Goal: Find specific page/section: Find specific page/section

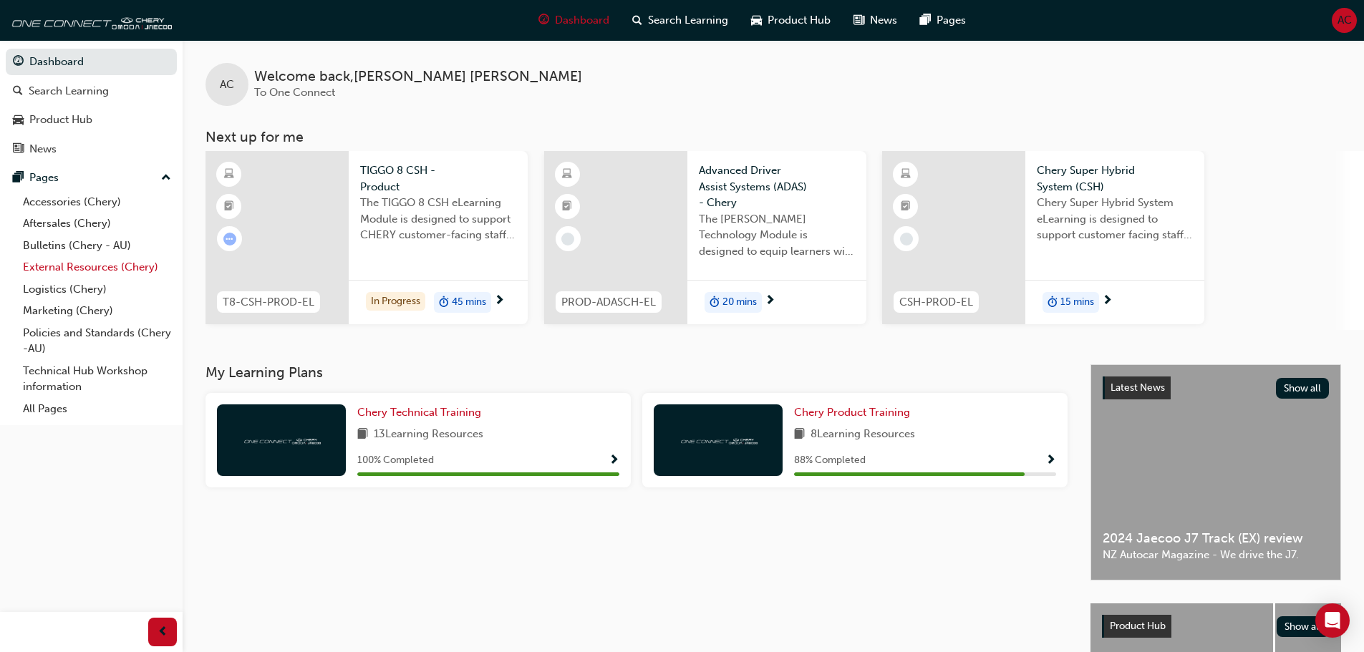
click at [90, 267] on link "External Resources (Chery)" at bounding box center [97, 267] width 160 height 22
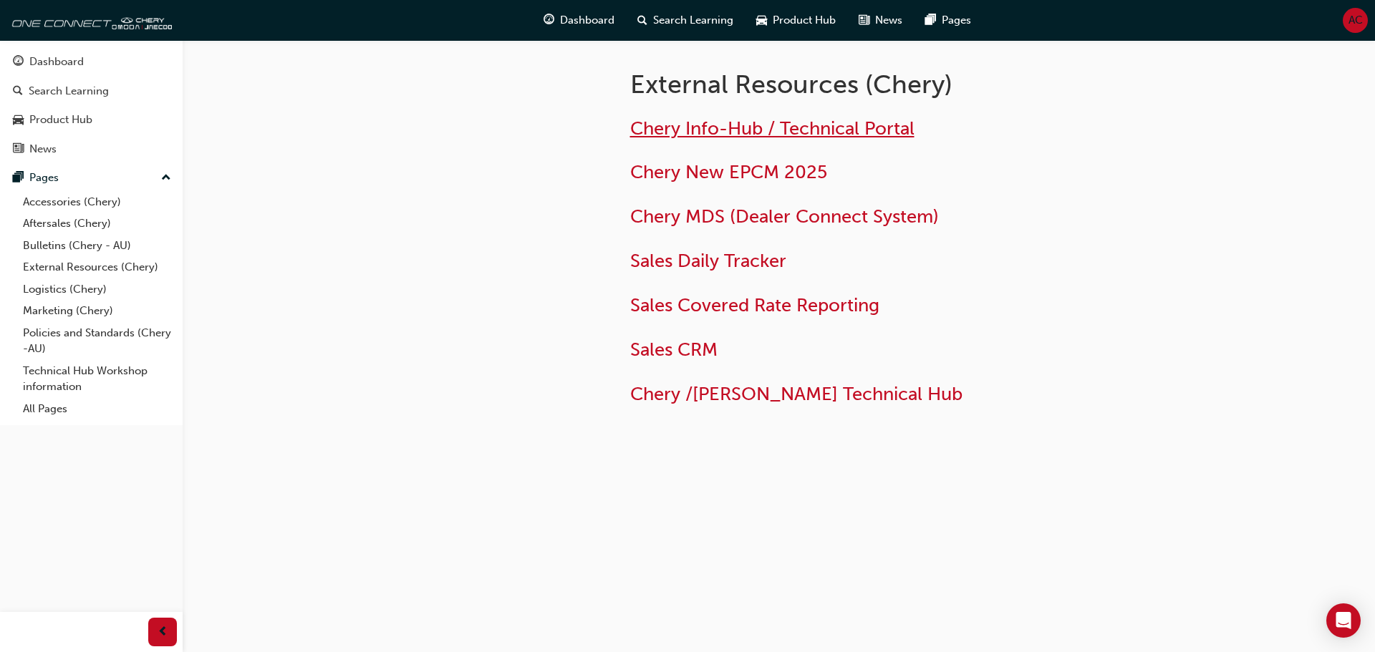
click at [724, 122] on span "Chery Info-Hub / Technical Portal" at bounding box center [772, 128] width 284 height 22
